Goal: Transaction & Acquisition: Subscribe to service/newsletter

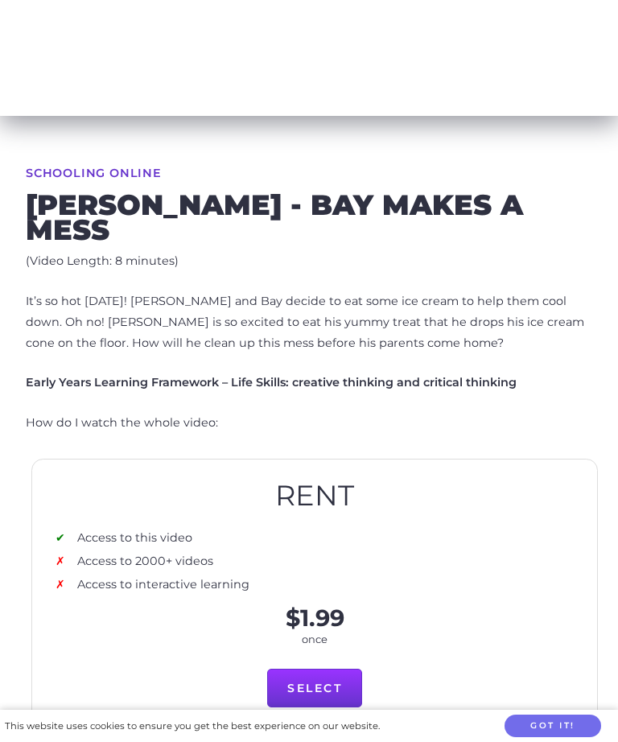
scroll to position [316, 0]
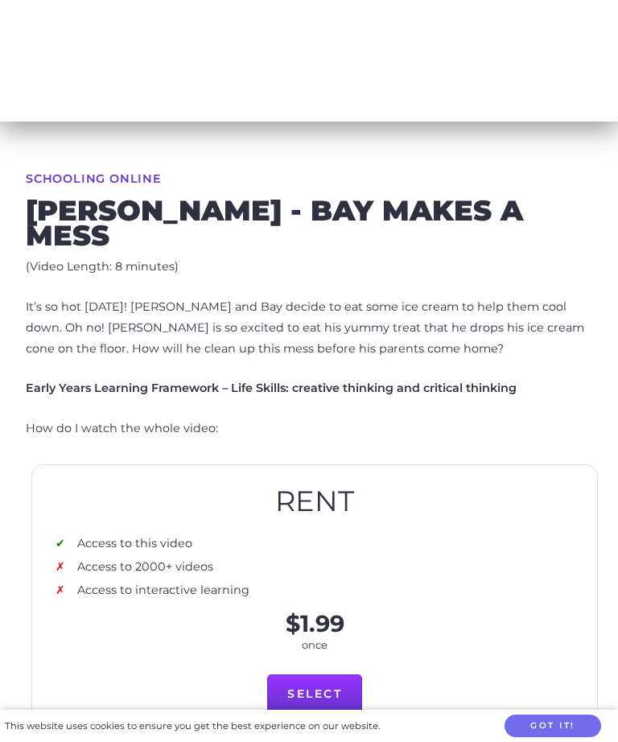
click at [279, 535] on link "Select" at bounding box center [314, 693] width 95 height 39
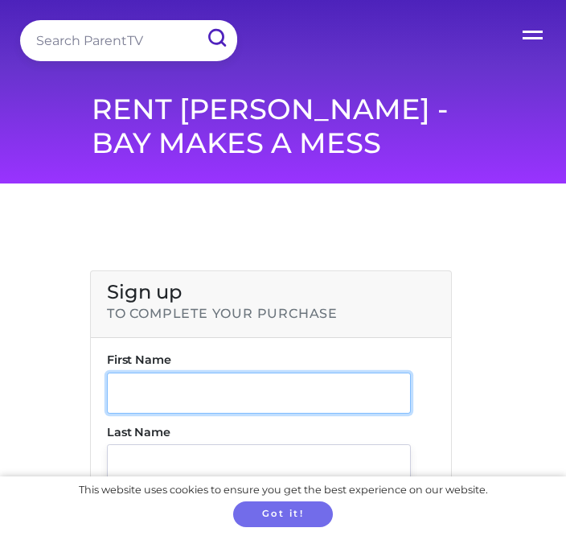
click at [300, 380] on input "text" at bounding box center [259, 392] width 304 height 41
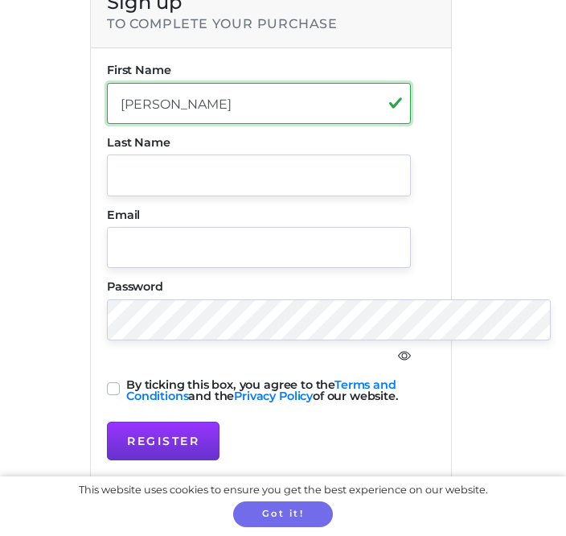
type input "[PERSON_NAME]"
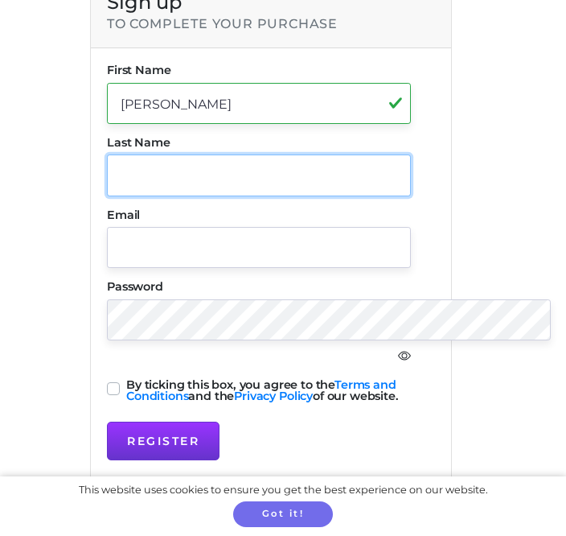
click at [240, 174] on input "text" at bounding box center [259, 174] width 304 height 41
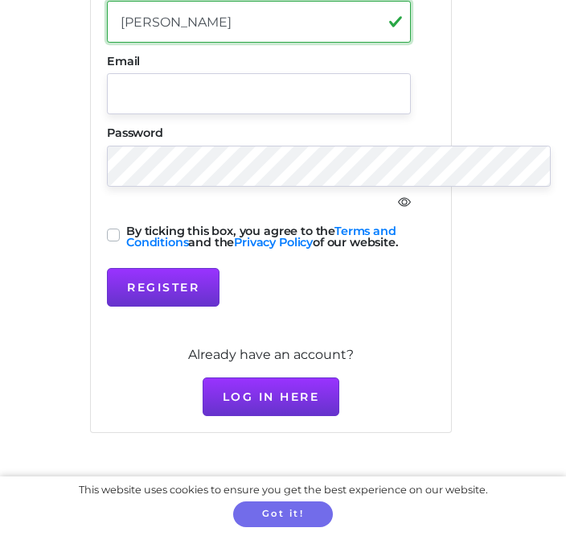
scroll to position [435, 0]
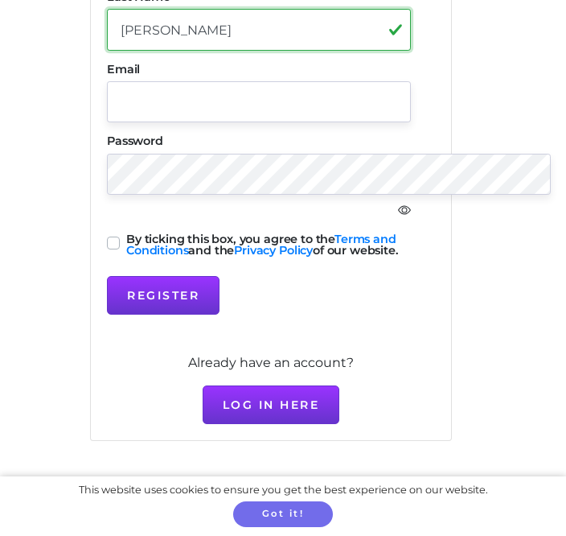
type input "[PERSON_NAME]"
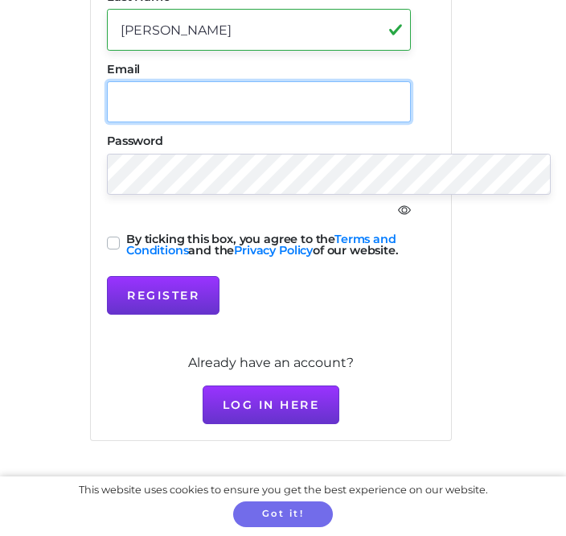
click at [351, 101] on input "text" at bounding box center [259, 101] width 304 height 41
click at [360, 105] on input "text" at bounding box center [259, 101] width 304 height 41
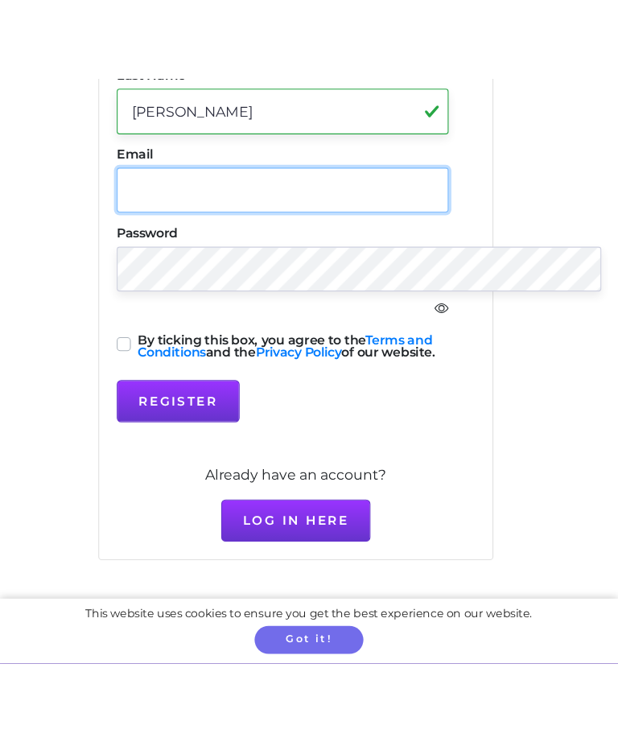
scroll to position [332, 0]
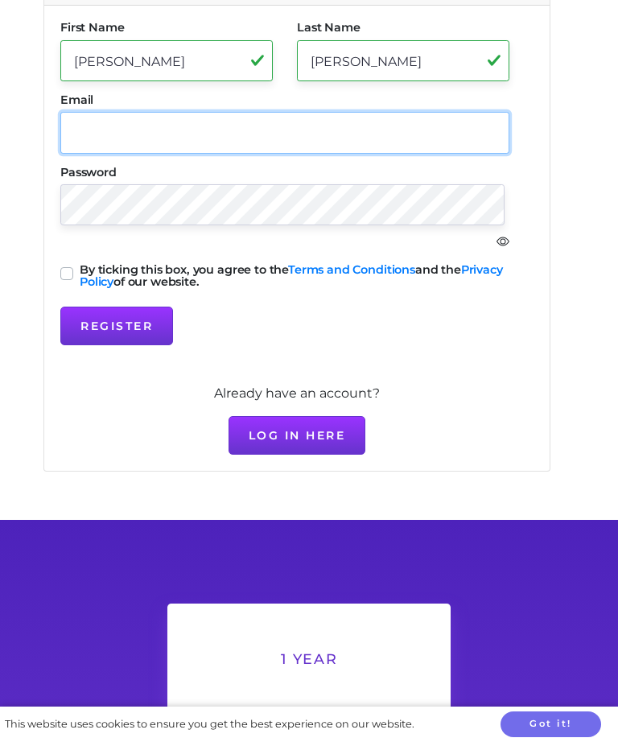
type input "N"
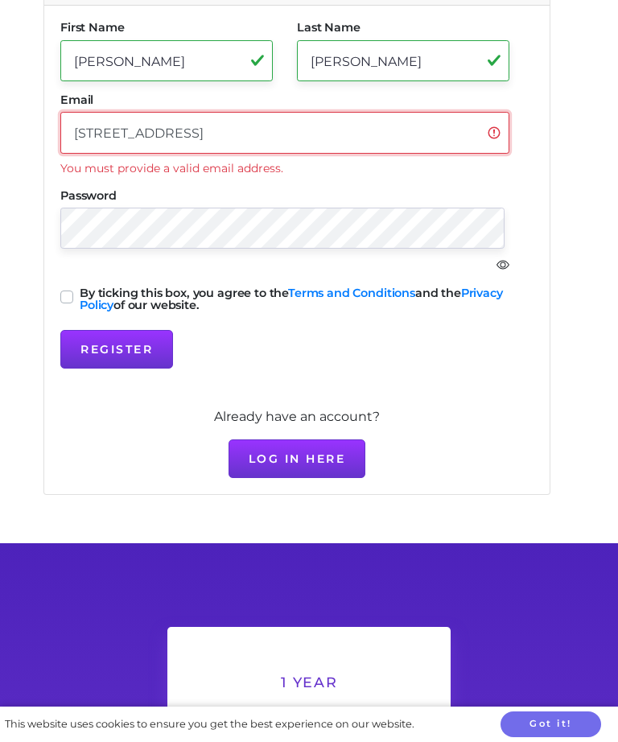
type input "[STREET_ADDRESS]"
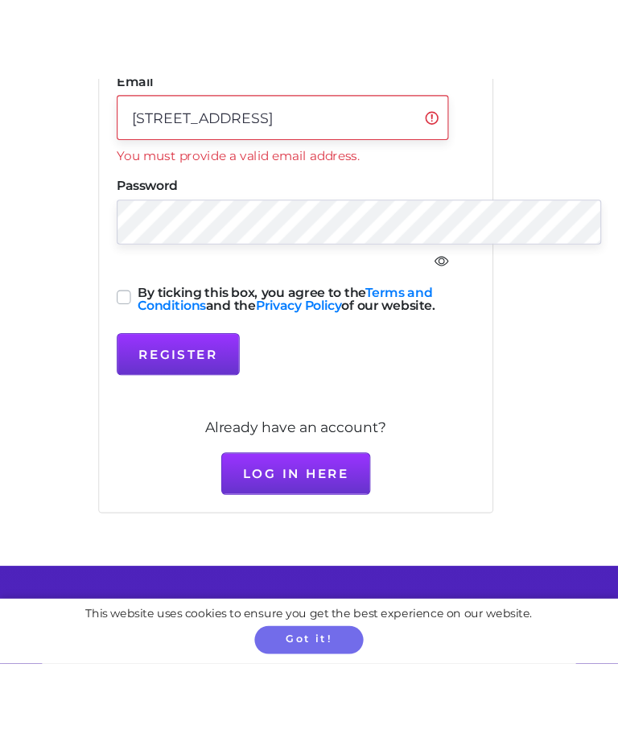
scroll to position [398, 0]
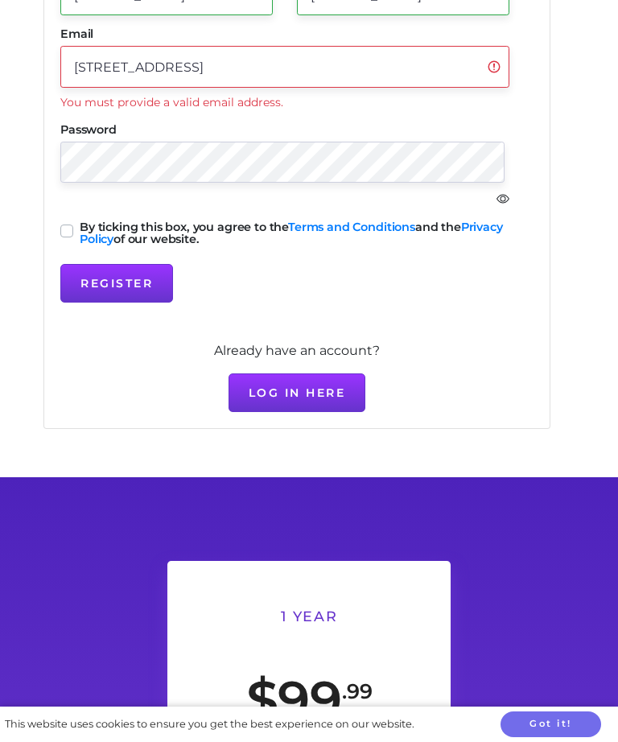
click at [103, 302] on button "Register" at bounding box center [116, 283] width 113 height 39
click at [331, 412] on button "Log in here" at bounding box center [297, 392] width 138 height 39
click at [334, 412] on button "Log in here" at bounding box center [297, 392] width 138 height 39
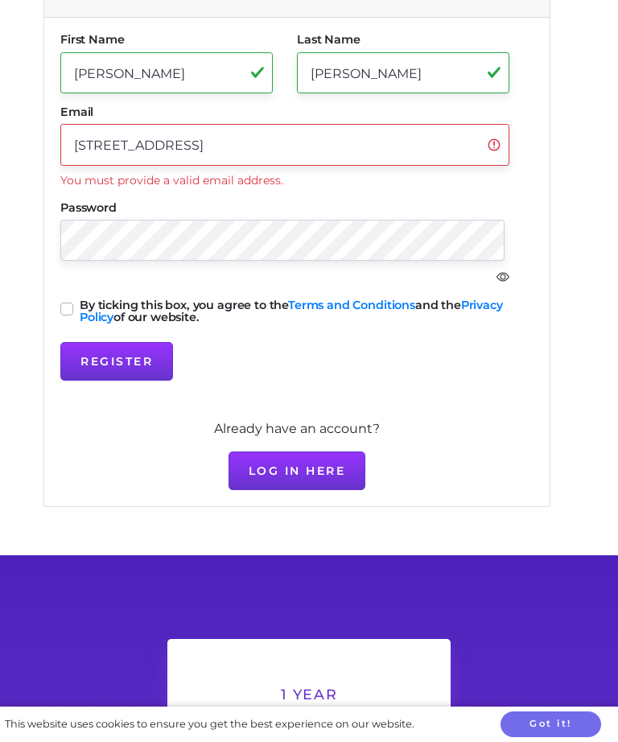
scroll to position [302, 0]
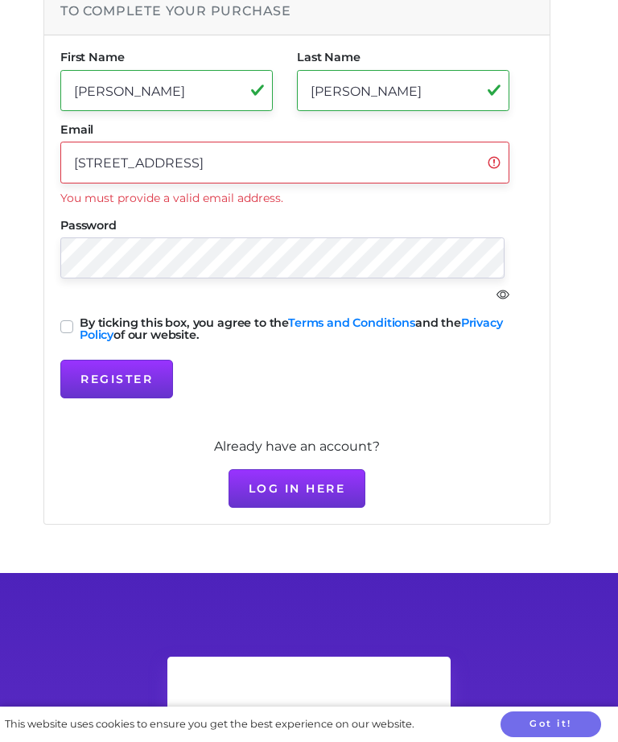
click at [336, 507] on button "Log in here" at bounding box center [297, 488] width 138 height 39
click at [340, 507] on button "Log in here" at bounding box center [297, 488] width 138 height 39
click at [339, 507] on button "Log in here" at bounding box center [297, 488] width 138 height 39
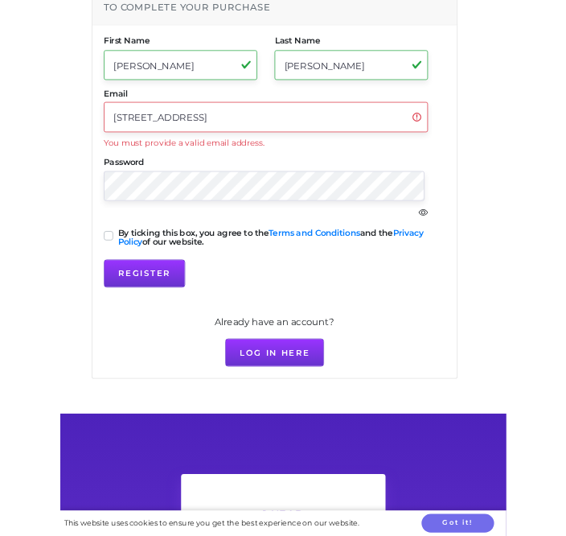
scroll to position [413, 0]
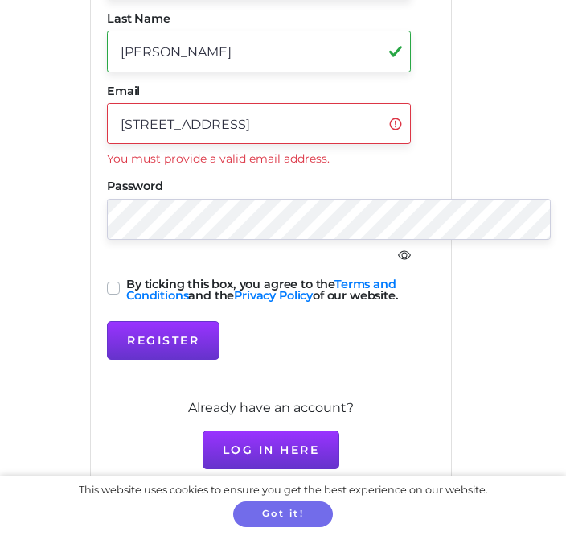
click at [292, 448] on button "Log in here" at bounding box center [272, 449] width 138 height 39
click at [306, 450] on button "Log in here" at bounding box center [272, 449] width 138 height 39
click at [300, 449] on button "Log in here" at bounding box center [272, 449] width 138 height 39
click at [300, 453] on button "Log in here" at bounding box center [272, 449] width 138 height 39
click at [305, 446] on button "Log in here" at bounding box center [272, 449] width 138 height 39
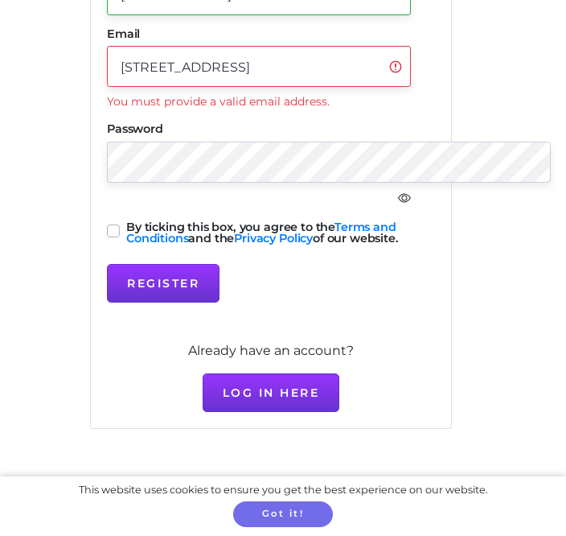
scroll to position [521, 0]
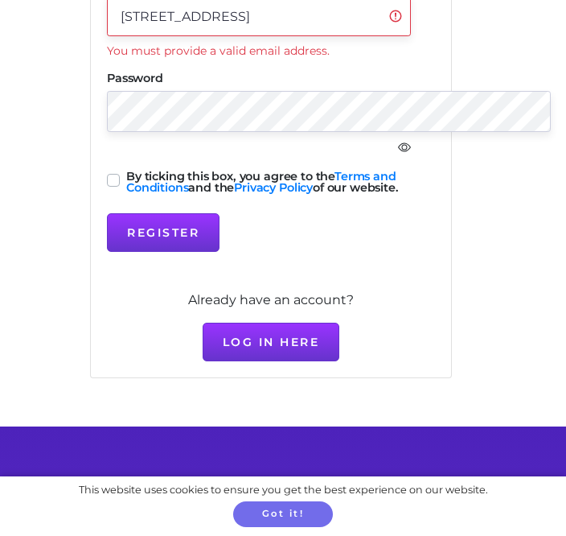
click at [197, 236] on button "Register" at bounding box center [163, 232] width 113 height 39
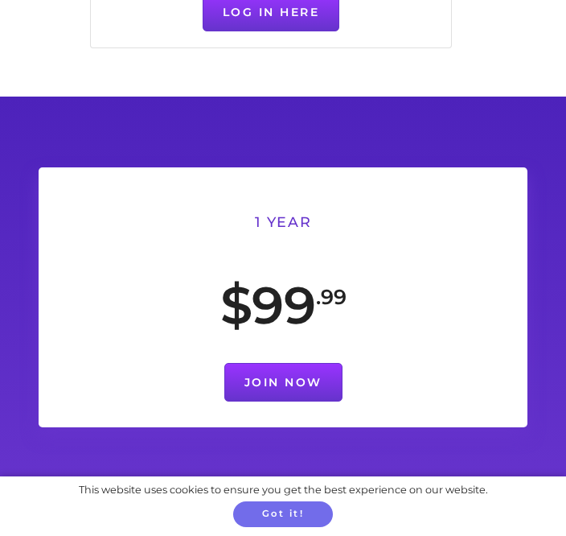
scroll to position [897, 0]
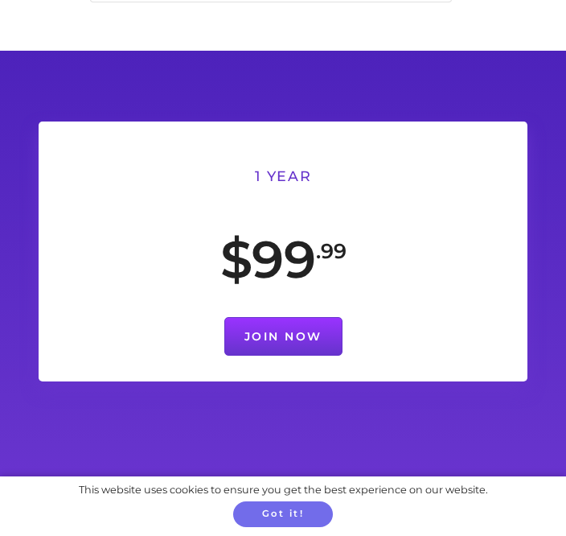
click at [296, 334] on link "Join Now" at bounding box center [283, 336] width 118 height 39
